Goal: Find specific page/section: Find specific page/section

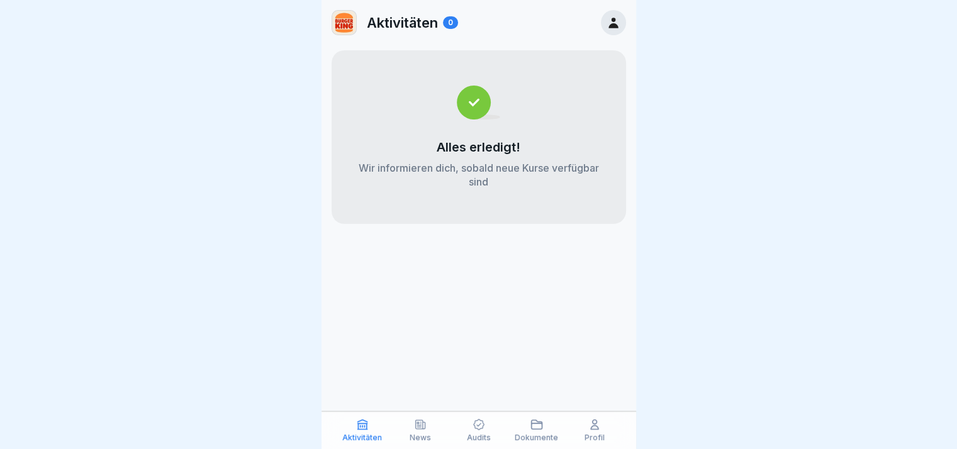
click at [535, 429] on icon at bounding box center [537, 424] width 11 height 9
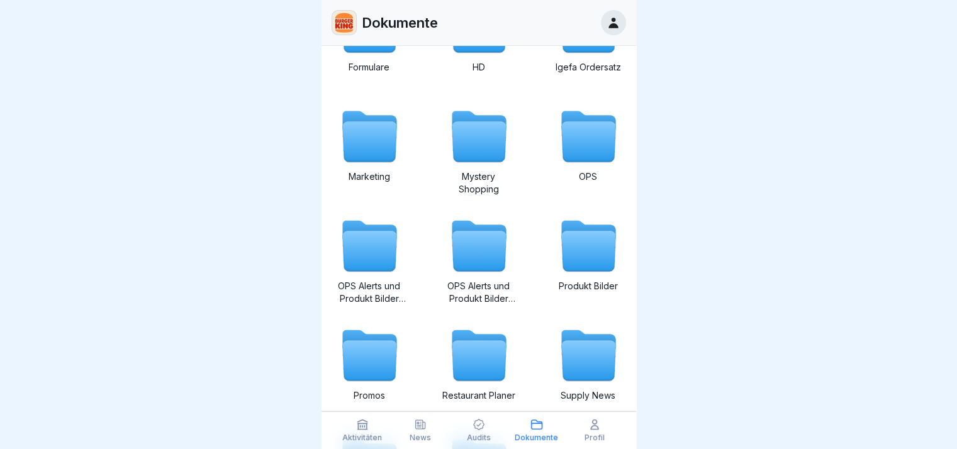
scroll to position [189, 0]
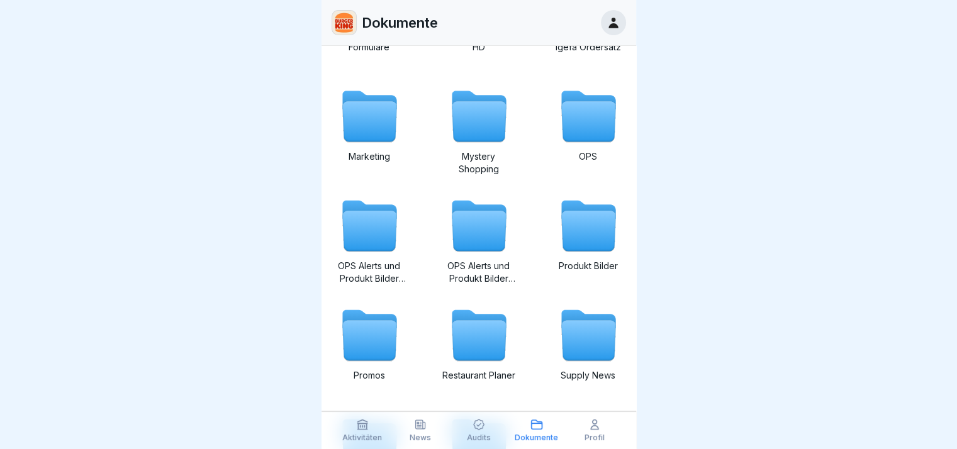
click at [365, 232] on icon at bounding box center [369, 231] width 54 height 40
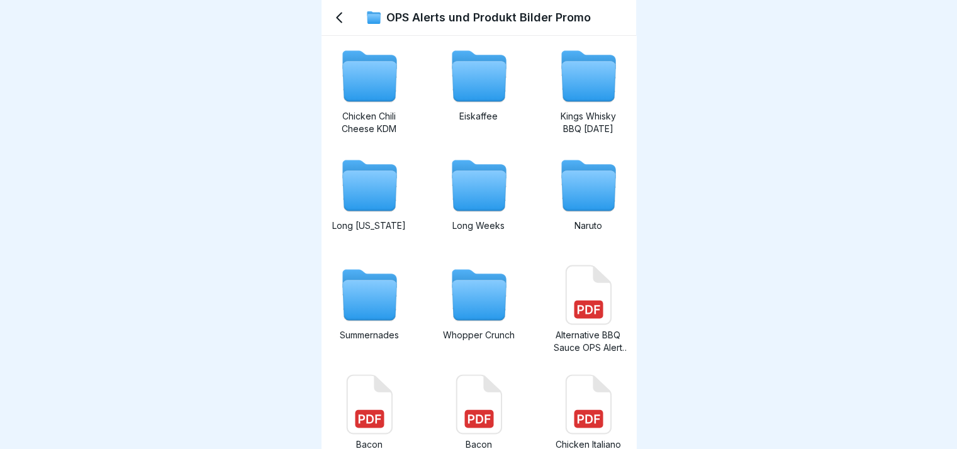
click at [571, 97] on icon at bounding box center [588, 82] width 54 height 40
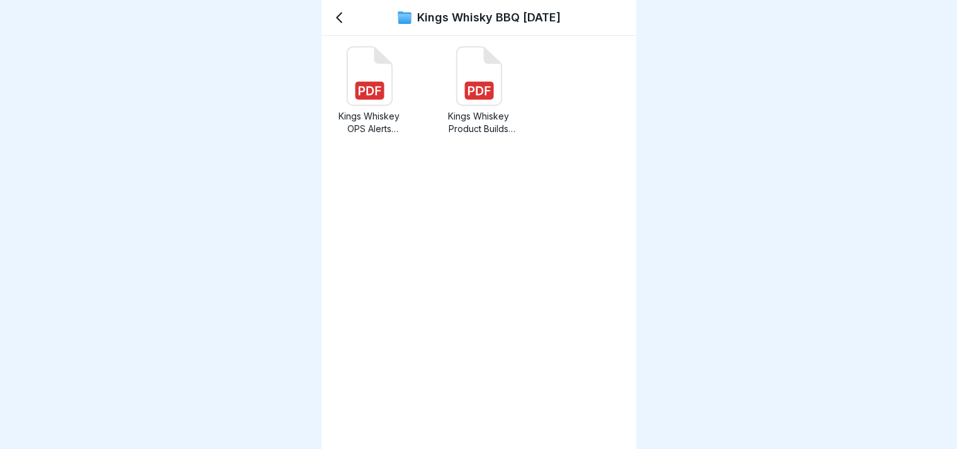
click at [339, 20] on icon at bounding box center [339, 17] width 5 height 9
